Goal: Information Seeking & Learning: Learn about a topic

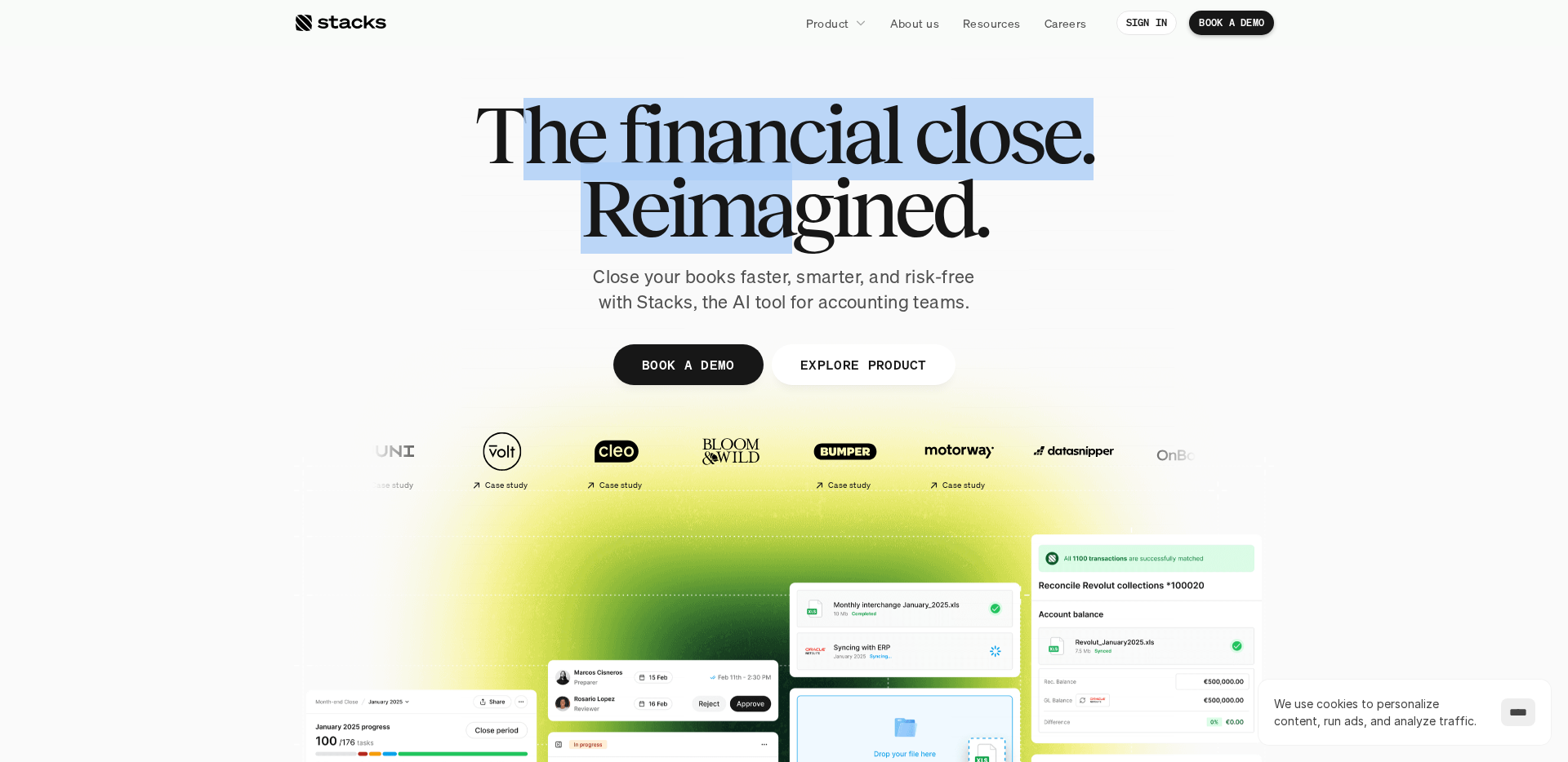
drag, startPoint x: 499, startPoint y: 111, endPoint x: 792, endPoint y: 186, distance: 302.4
click at [792, 186] on div "The financial close. Reimagined." at bounding box center [784, 171] width 619 height 147
click at [792, 186] on span "Reimagined." at bounding box center [784, 208] width 407 height 73
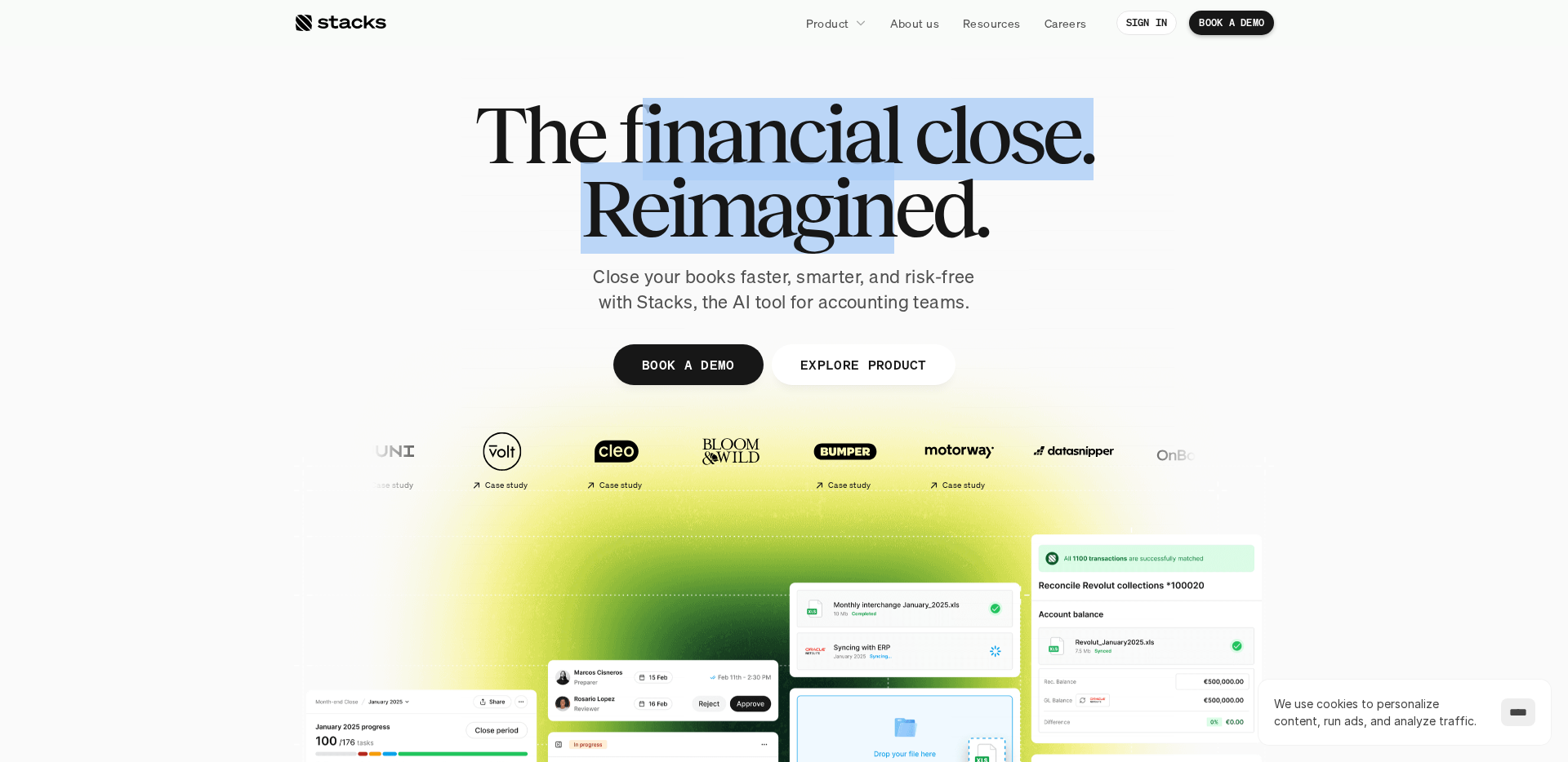
drag, startPoint x: 898, startPoint y: 198, endPoint x: 625, endPoint y: 147, distance: 277.7
click at [625, 147] on div "The financial close. Reimagined." at bounding box center [784, 171] width 619 height 147
click at [625, 147] on span "financial" at bounding box center [758, 134] width 281 height 73
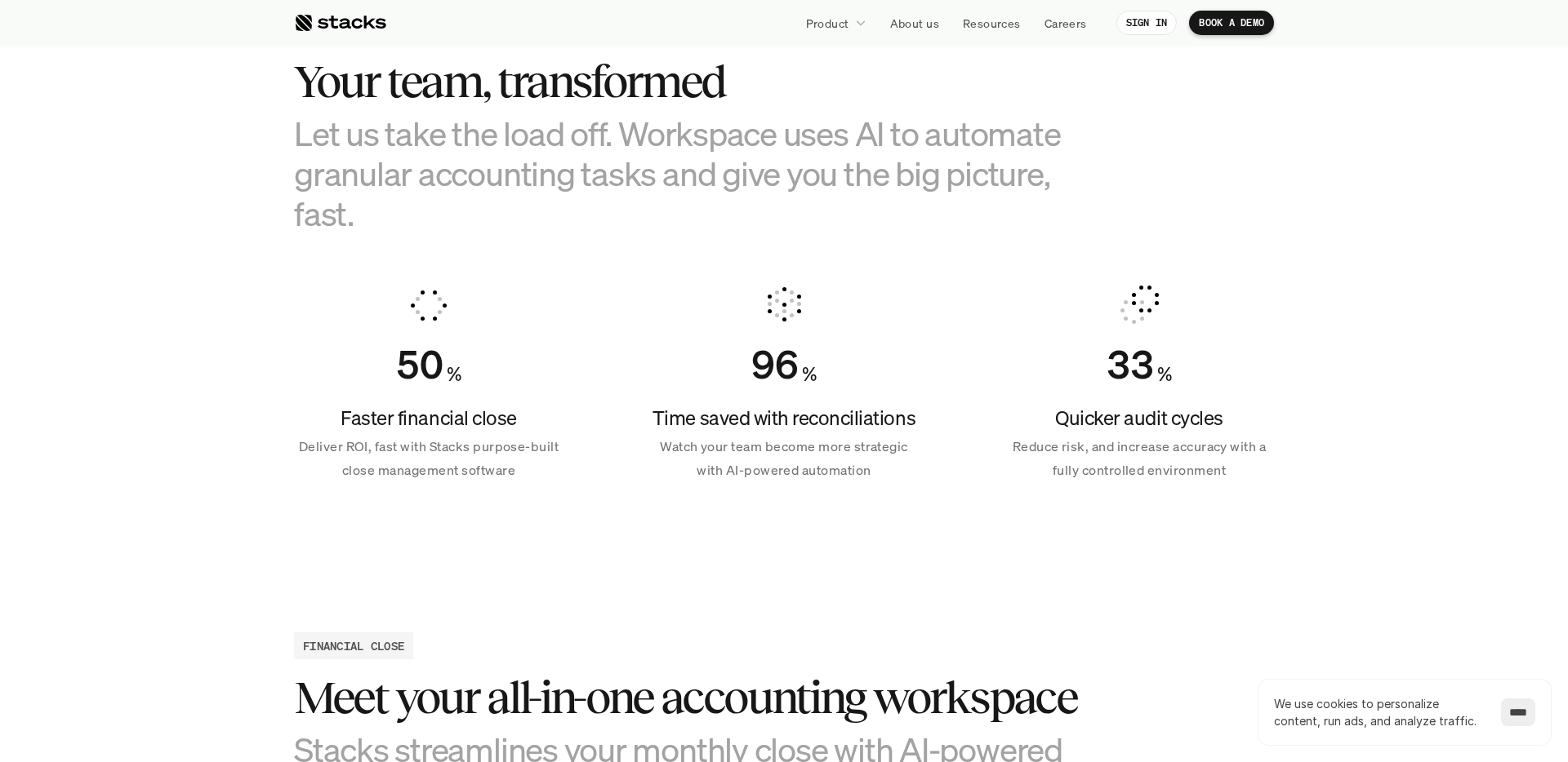
scroll to position [1006, 0]
drag, startPoint x: 341, startPoint y: 137, endPoint x: 414, endPoint y: 197, distance: 94.5
click at [414, 197] on h3 "Let us take the load off. Workspace uses AI to automate granular accounting tas…" at bounding box center [702, 173] width 817 height 121
drag, startPoint x: 405, startPoint y: 215, endPoint x: 399, endPoint y: 226, distance: 12.5
click at [405, 215] on h3 "Let us take the load off. Workspace uses AI to automate granular accounting tas…" at bounding box center [702, 173] width 817 height 121
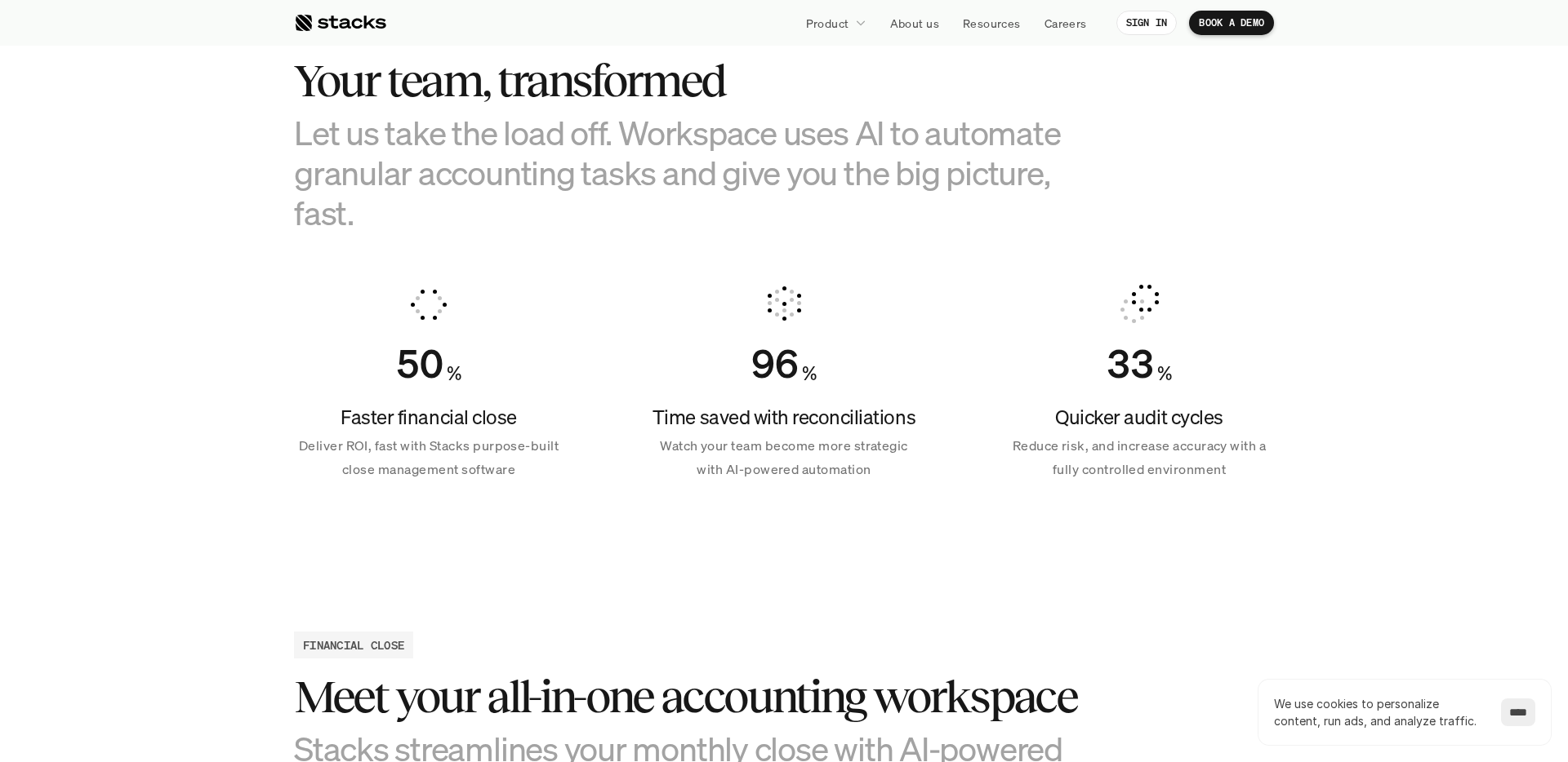
drag, startPoint x: 320, startPoint y: 137, endPoint x: 377, endPoint y: 206, distance: 89.5
click at [377, 206] on h3 "Let us take the load off. Workspace uses AI to automate granular accounting tas…" at bounding box center [702, 173] width 817 height 121
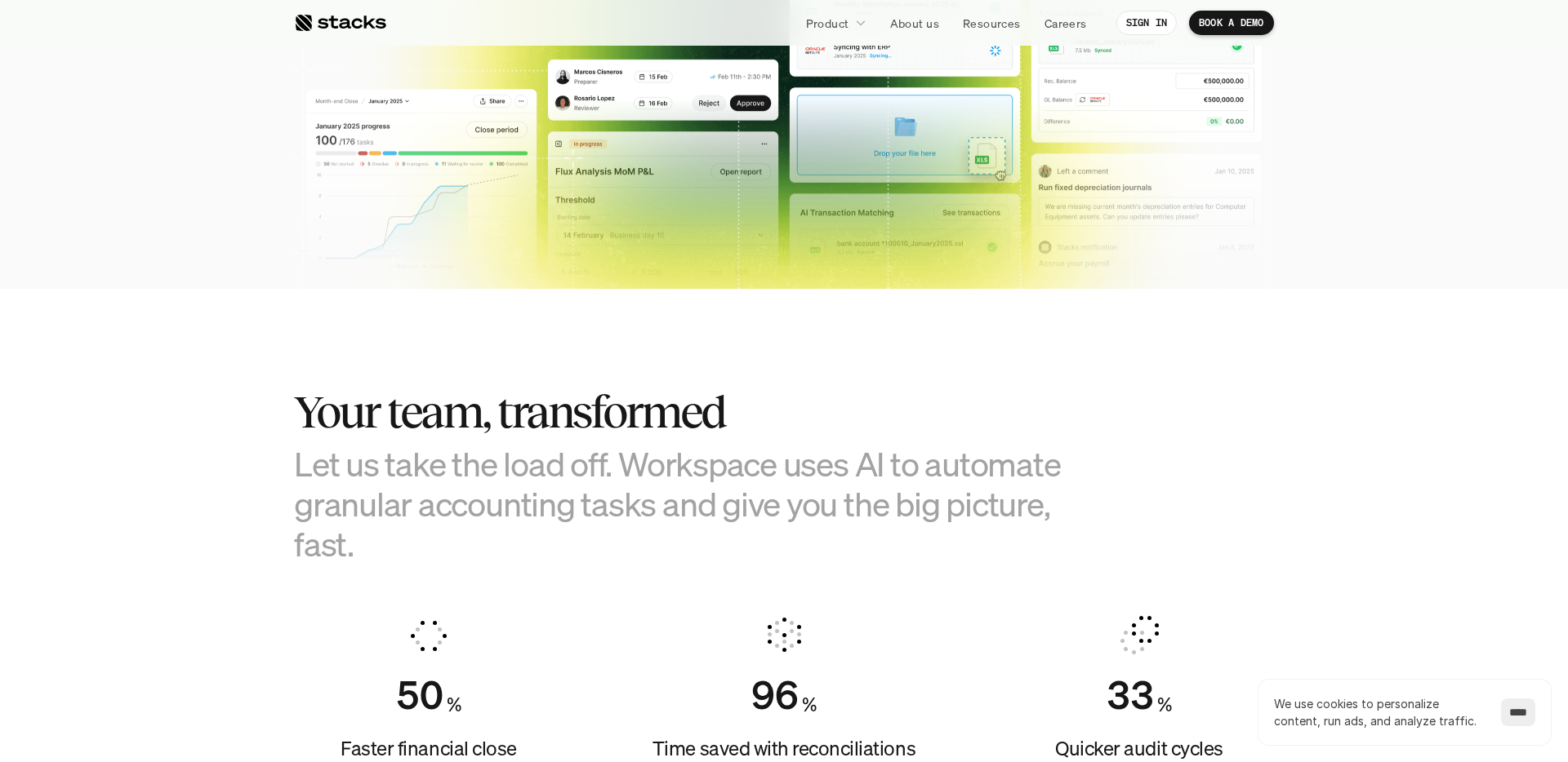
scroll to position [738, 0]
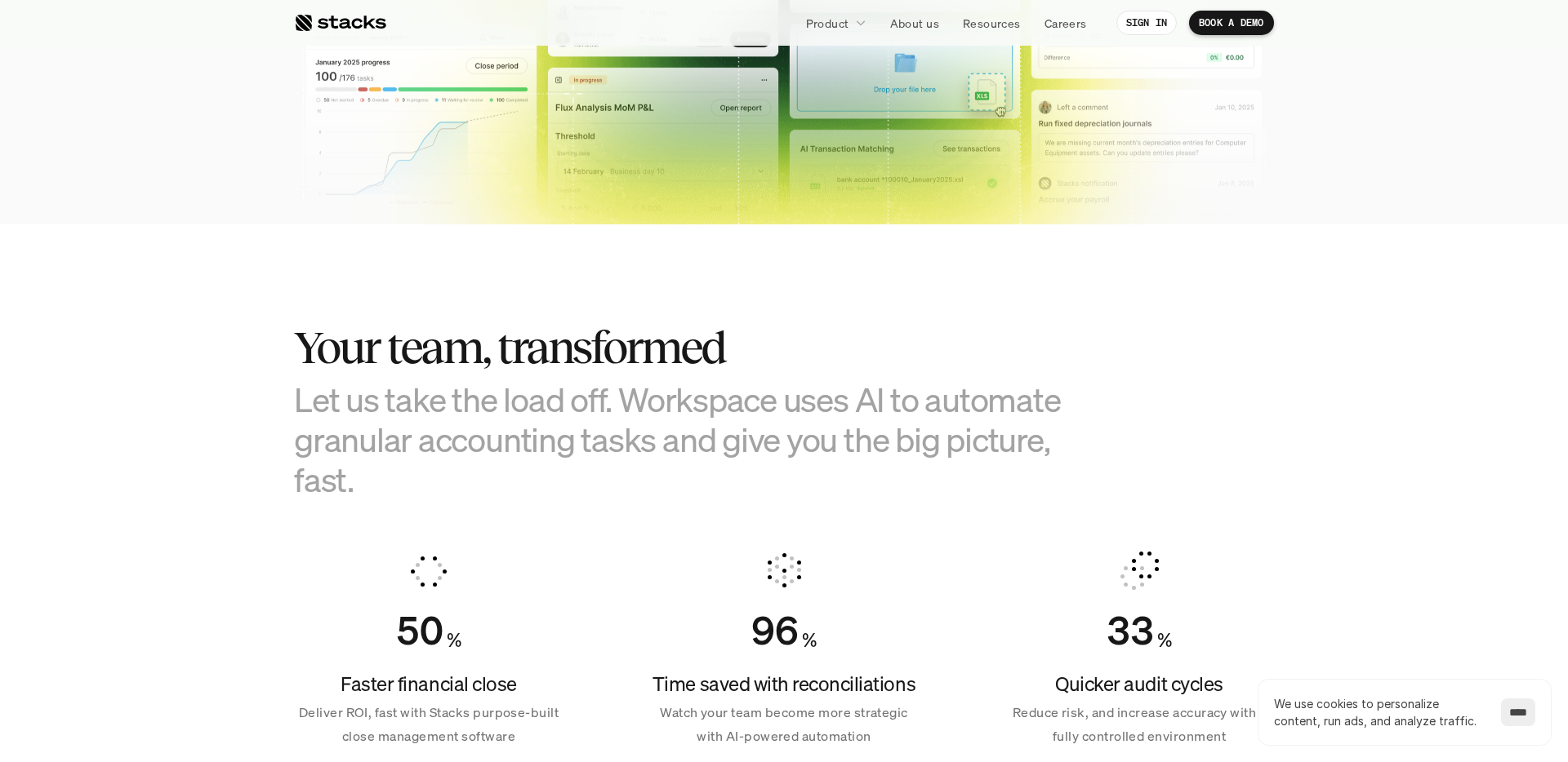
drag, startPoint x: 306, startPoint y: 355, endPoint x: 411, endPoint y: 467, distance: 153.5
click at [411, 467] on div "Your team, transformed Let us take the load off. Workspace uses AI to automate …" at bounding box center [702, 410] width 817 height 177
drag, startPoint x: 411, startPoint y: 467, endPoint x: 366, endPoint y: 480, distance: 46.8
click at [411, 467] on h3 "Let us take the load off. Workspace uses AI to automate granular accounting tas…" at bounding box center [702, 440] width 817 height 121
drag, startPoint x: 354, startPoint y: 470, endPoint x: 310, endPoint y: 343, distance: 134.4
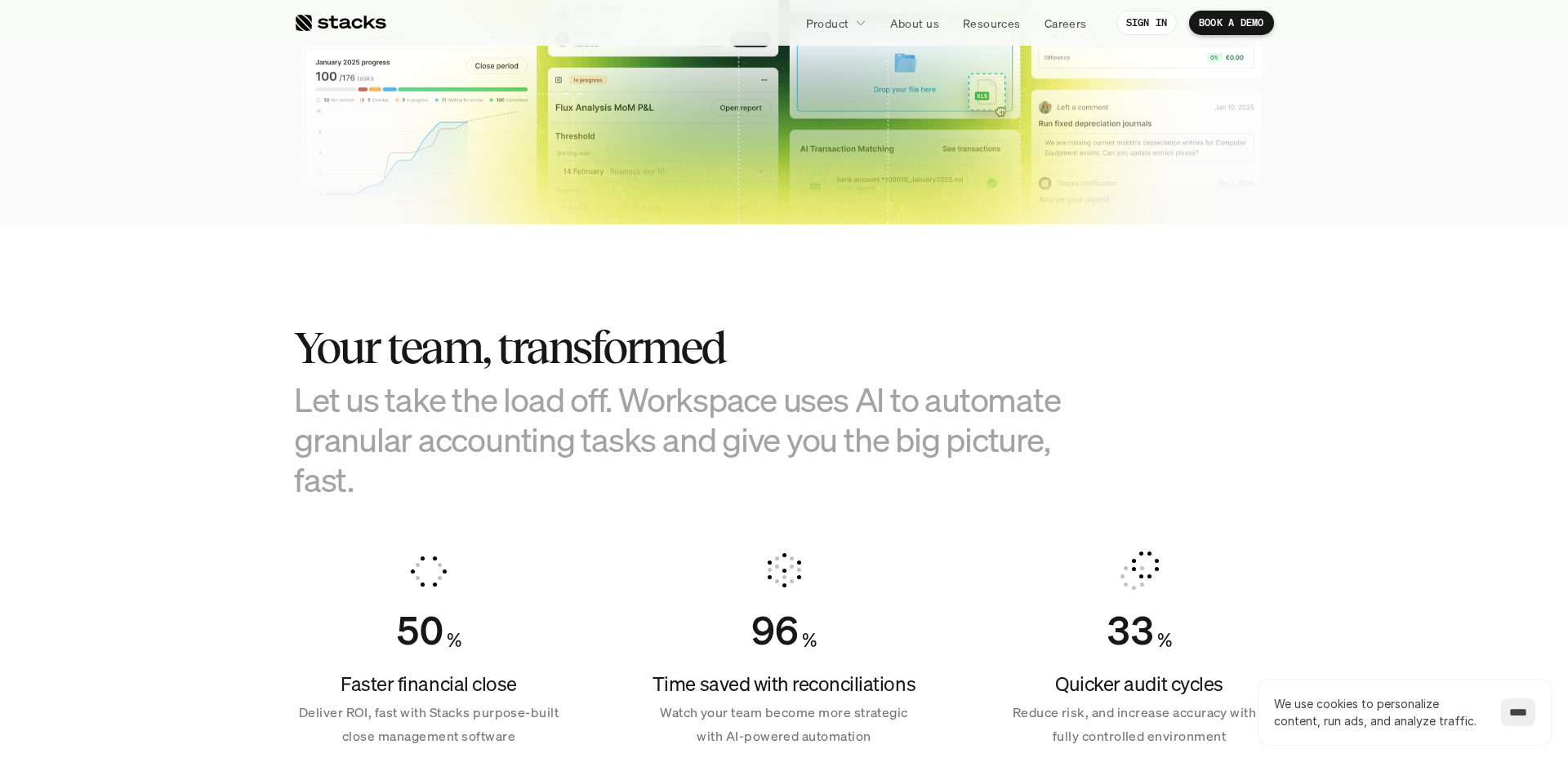
click at [310, 343] on div "Your team, transformed Let us take the load off. Workspace uses AI to automate …" at bounding box center [702, 410] width 817 height 177
click at [309, 349] on h2 "Your team, transformed" at bounding box center [702, 347] width 817 height 51
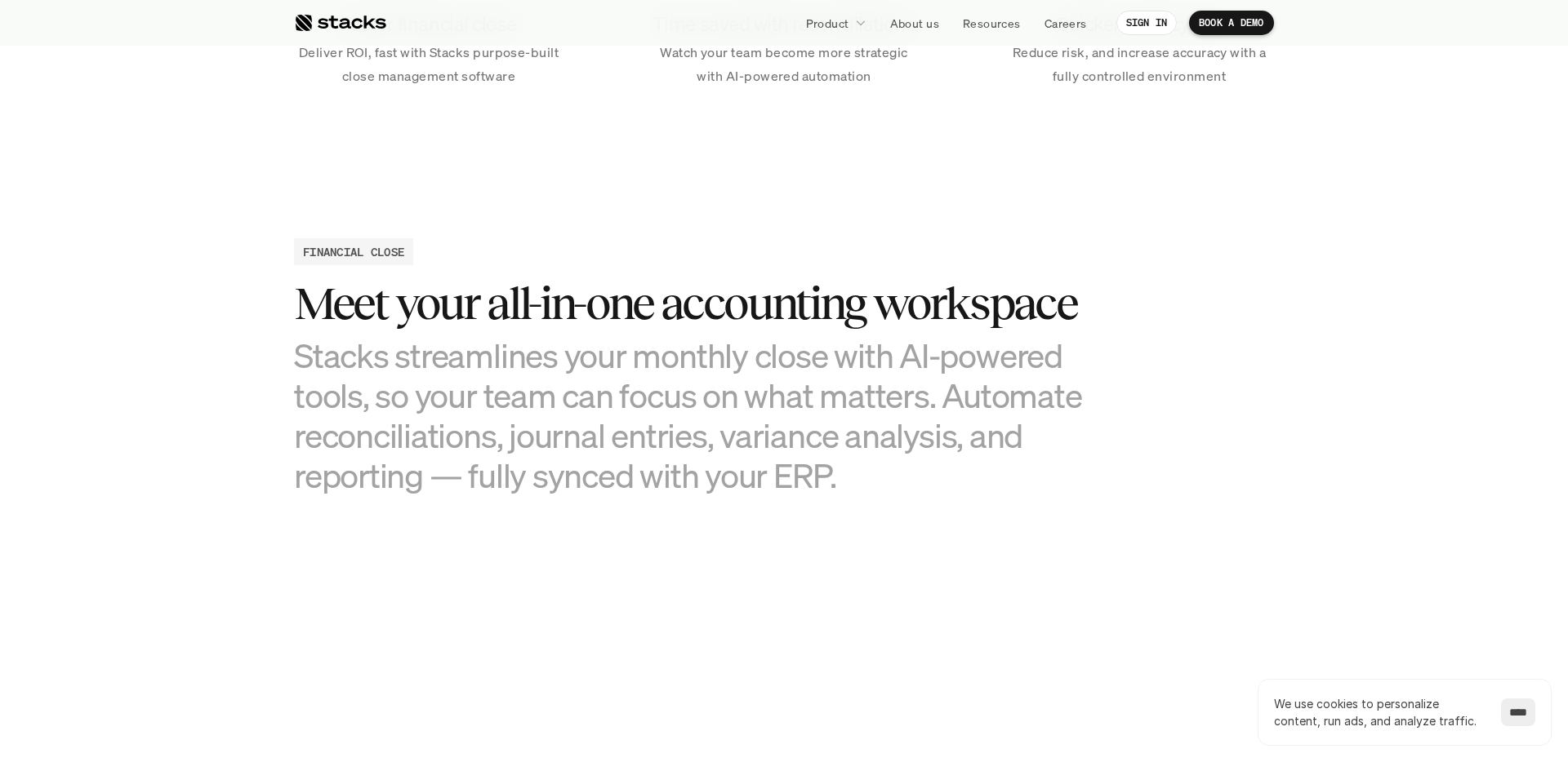
scroll to position [1424, 0]
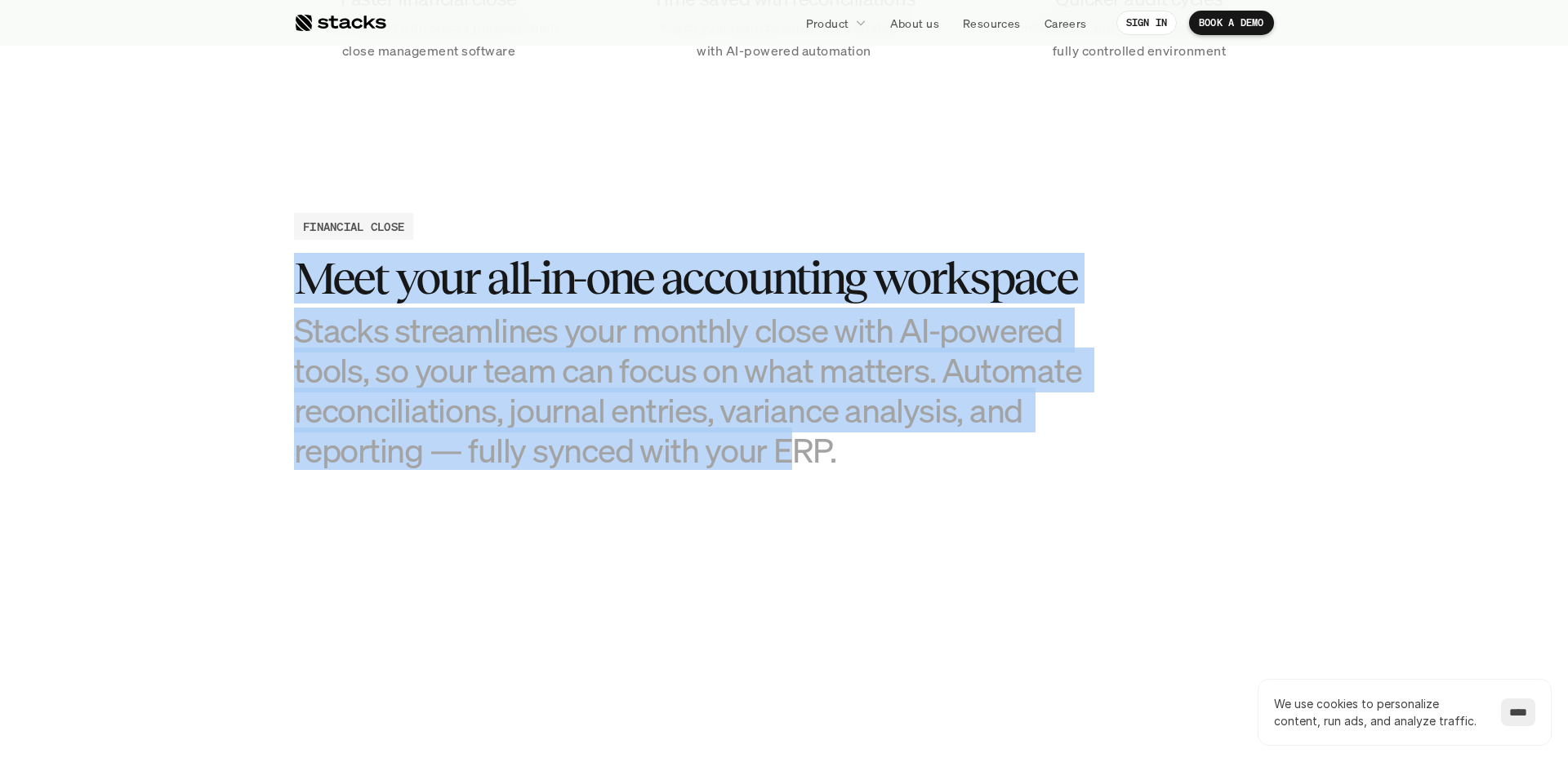
drag, startPoint x: 391, startPoint y: 279, endPoint x: 790, endPoint y: 458, distance: 437.3
click at [790, 458] on div "Meet your all-in-one accounting workspace Stacks streamlines your monthly close…" at bounding box center [702, 362] width 817 height 217
click at [790, 458] on h3 "Stacks streamlines your monthly close with AI-powered tools, so your team can f…" at bounding box center [702, 390] width 817 height 161
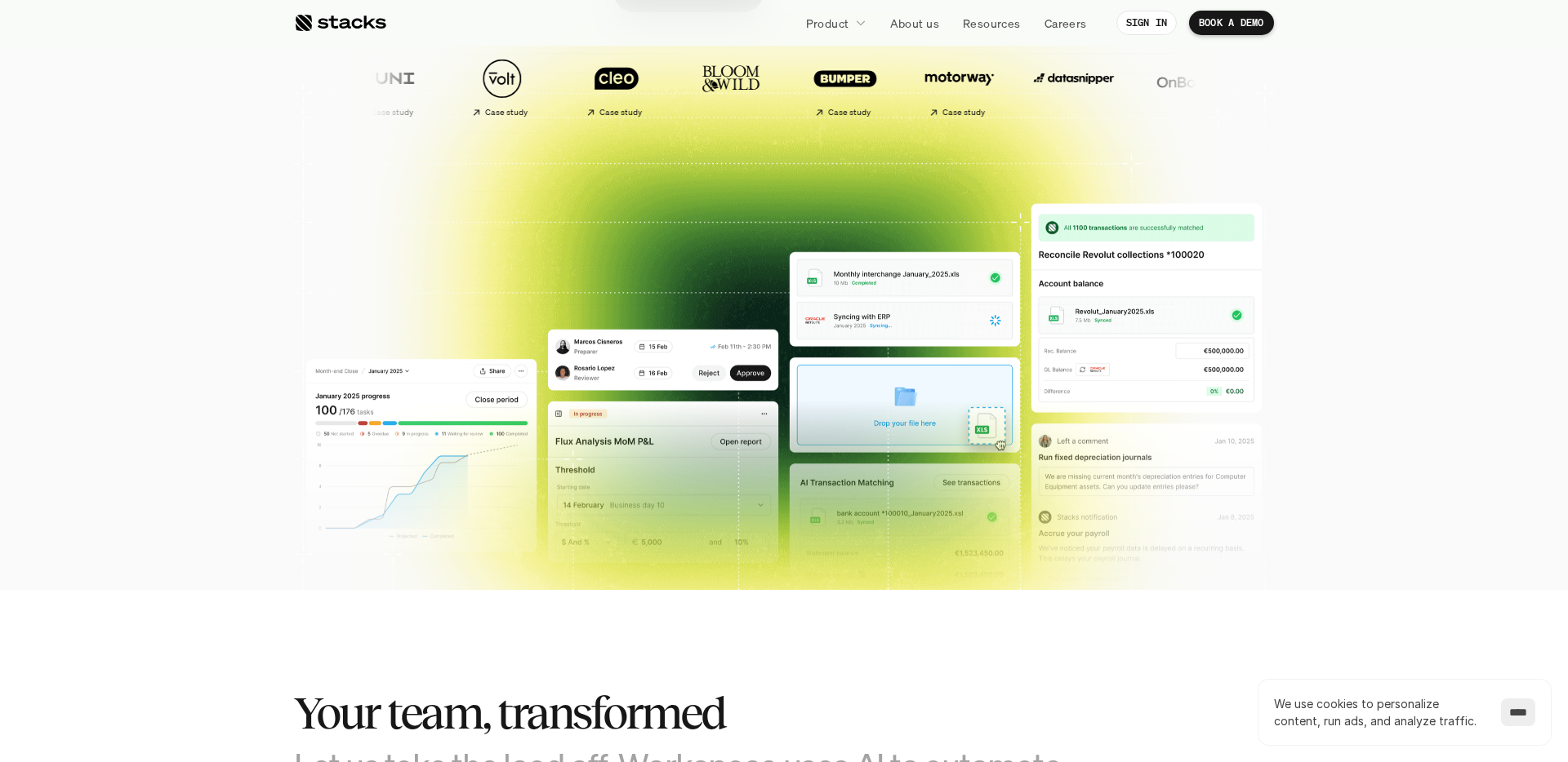
scroll to position [0, 0]
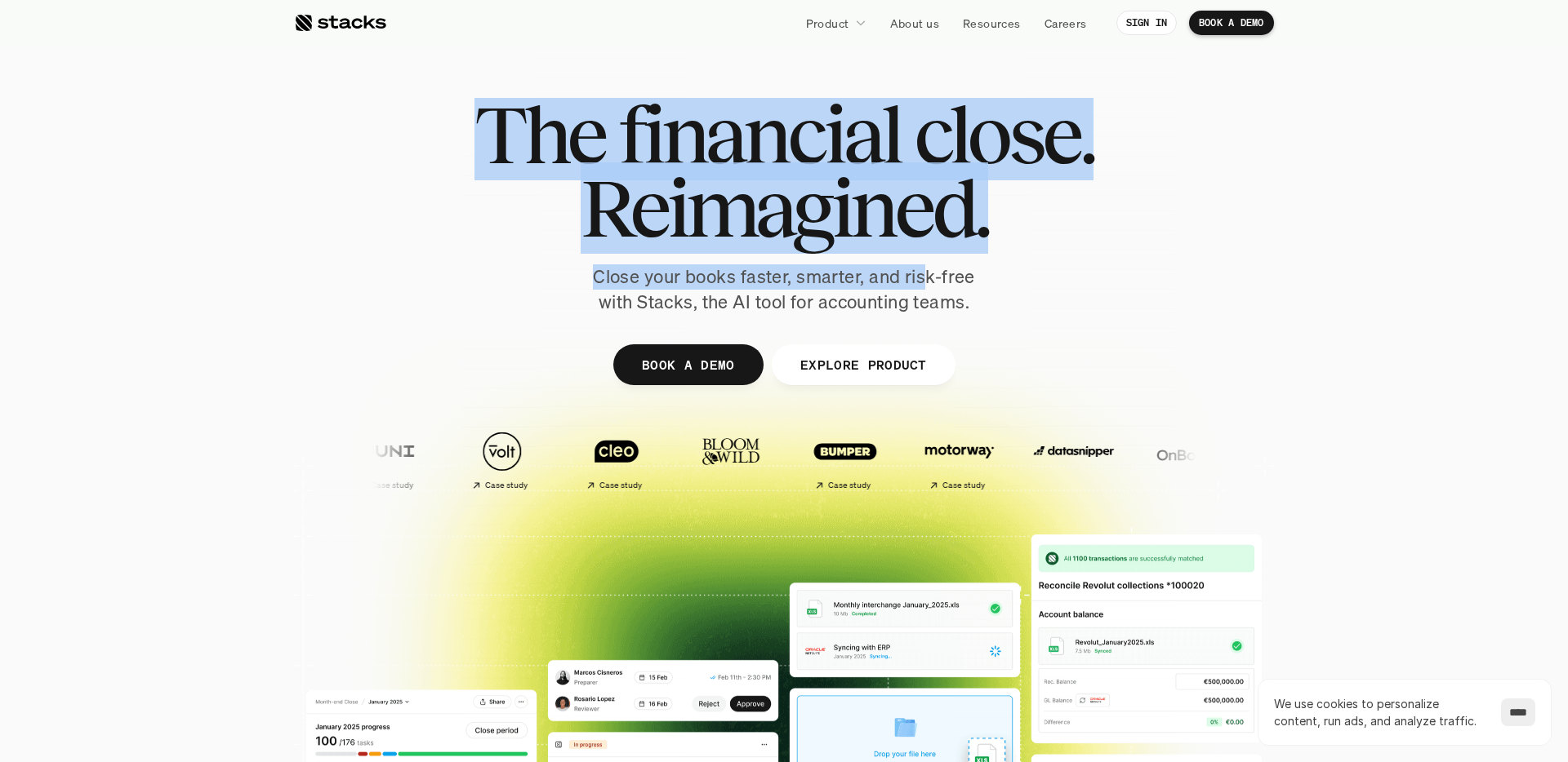
drag, startPoint x: 489, startPoint y: 131, endPoint x: 926, endPoint y: 268, distance: 458.0
click at [926, 267] on div "The financial close. Reimagined. Close your books faster, smarter, and risk-fre…" at bounding box center [784, 206] width 914 height 217
click at [926, 268] on p "Close your books faster, smarter, and risk-free with Stacks, the AI tool for ac…" at bounding box center [784, 290] width 408 height 51
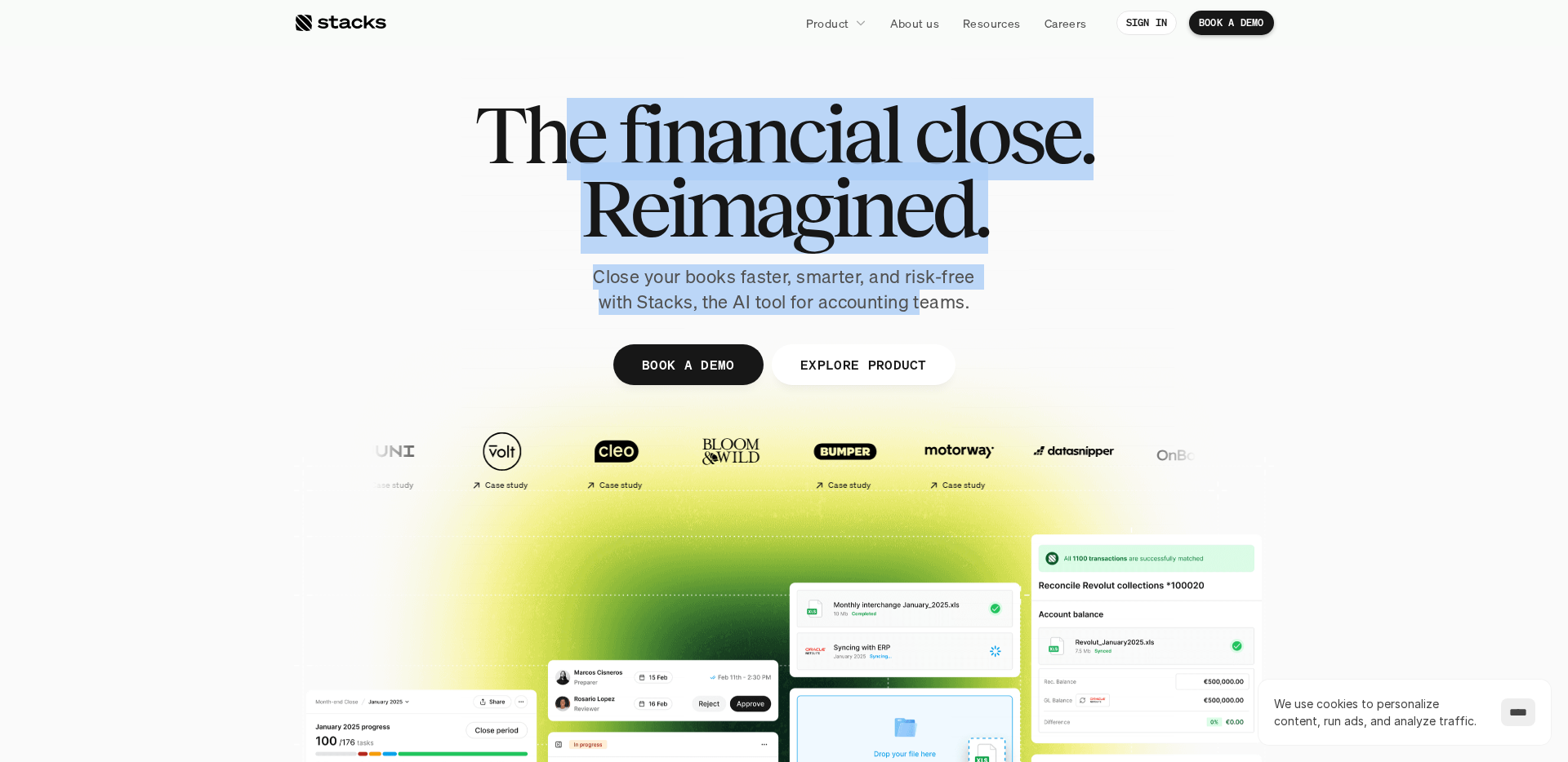
drag, startPoint x: 925, startPoint y: 299, endPoint x: 575, endPoint y: 135, distance: 386.5
click at [575, 135] on div "The financial close. Reimagined. Close your books faster, smarter, and risk-fre…" at bounding box center [784, 206] width 914 height 217
click at [575, 135] on span "The" at bounding box center [539, 134] width 130 height 73
drag, startPoint x: 490, startPoint y: 135, endPoint x: 955, endPoint y: 296, distance: 492.1
click at [955, 296] on div "The financial close. Reimagined. Close your books faster, smarter, and risk-fre…" at bounding box center [784, 206] width 914 height 217
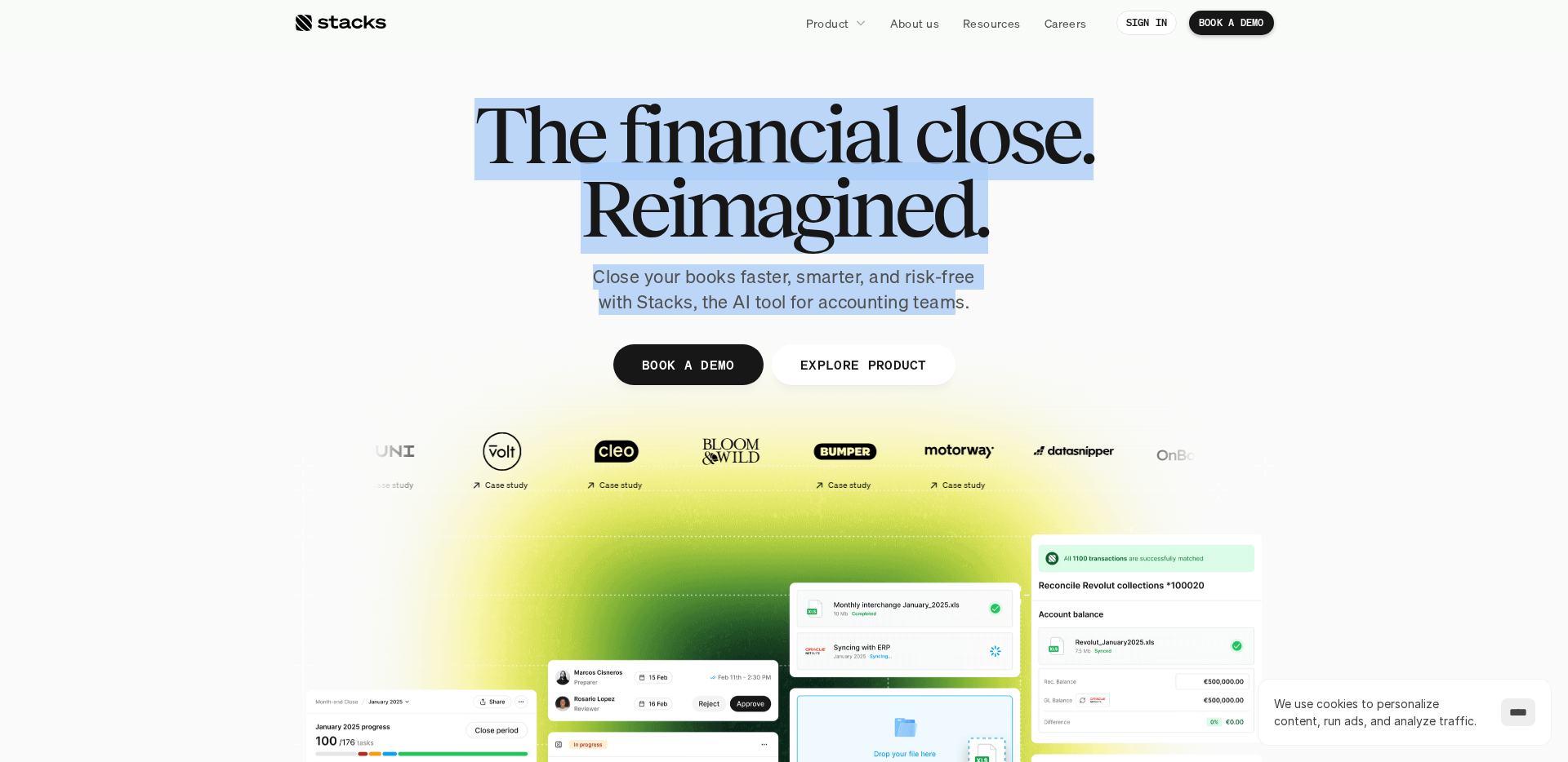
click at [955, 296] on p "Close your books faster, smarter, and risk-free with Stacks, the AI tool for ac…" at bounding box center [784, 290] width 408 height 51
drag, startPoint x: 484, startPoint y: 145, endPoint x: 920, endPoint y: 299, distance: 462.4
click at [920, 299] on div "The financial close. Reimagined. Close your books faster, smarter, and risk-fre…" at bounding box center [784, 206] width 914 height 217
click at [920, 299] on p "Close your books faster, smarter, and risk-free with Stacks, the AI tool for ac…" at bounding box center [784, 290] width 408 height 51
